Goal: Task Accomplishment & Management: Use online tool/utility

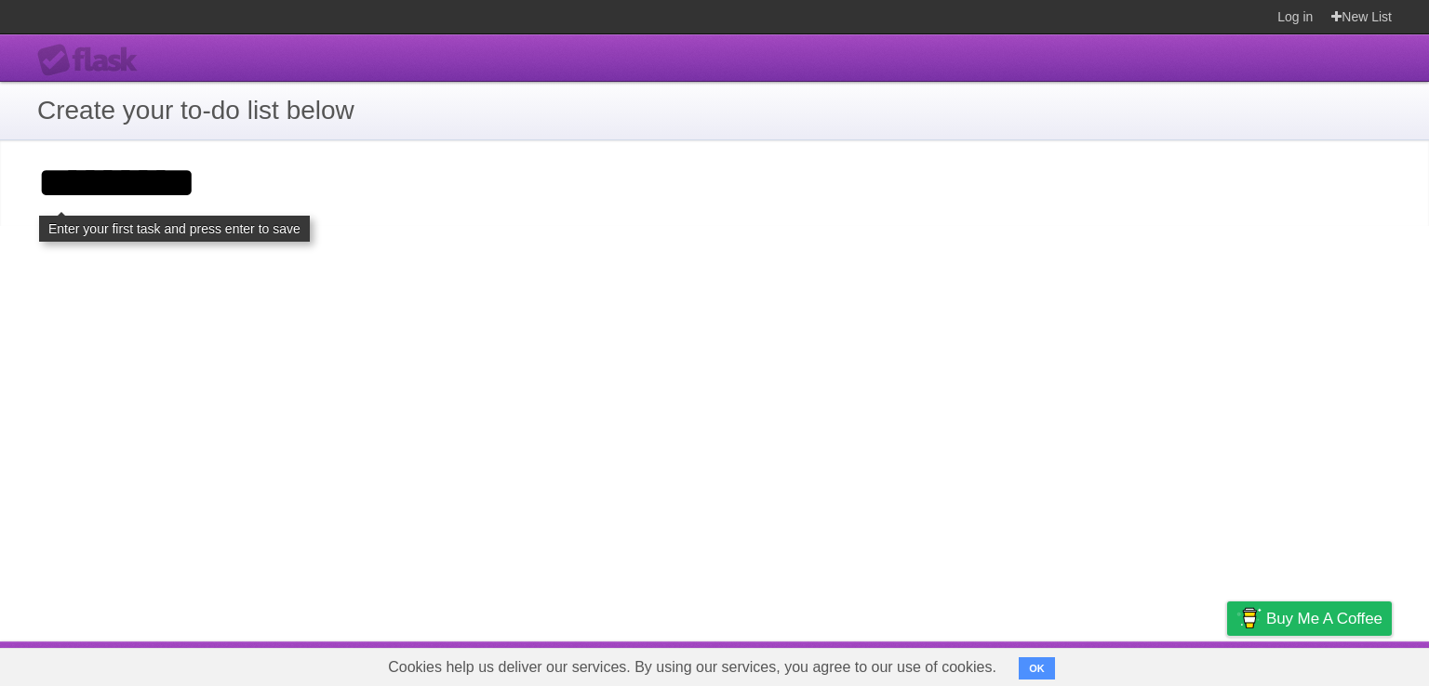
type input "*********"
click input "**********" at bounding box center [0, 0] width 0 height 0
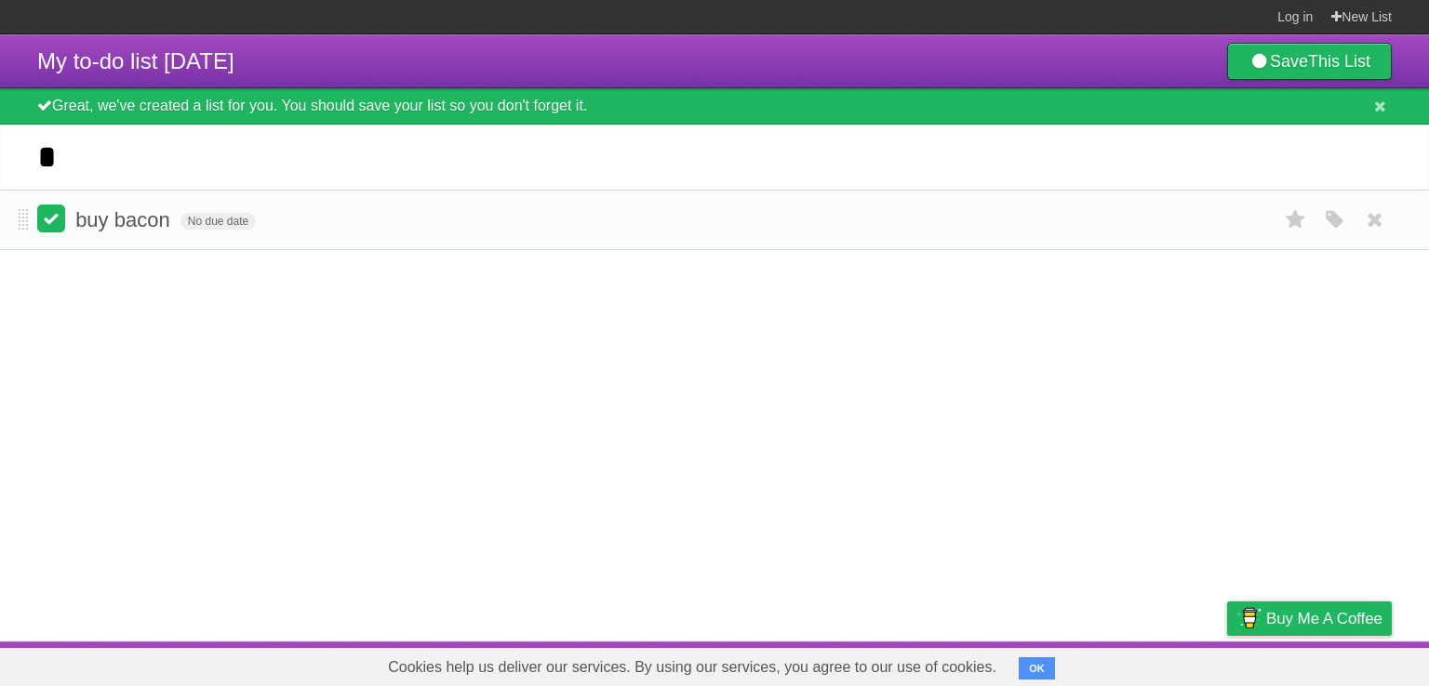
click at [56, 223] on label at bounding box center [51, 219] width 28 height 28
